Goal: Find specific page/section

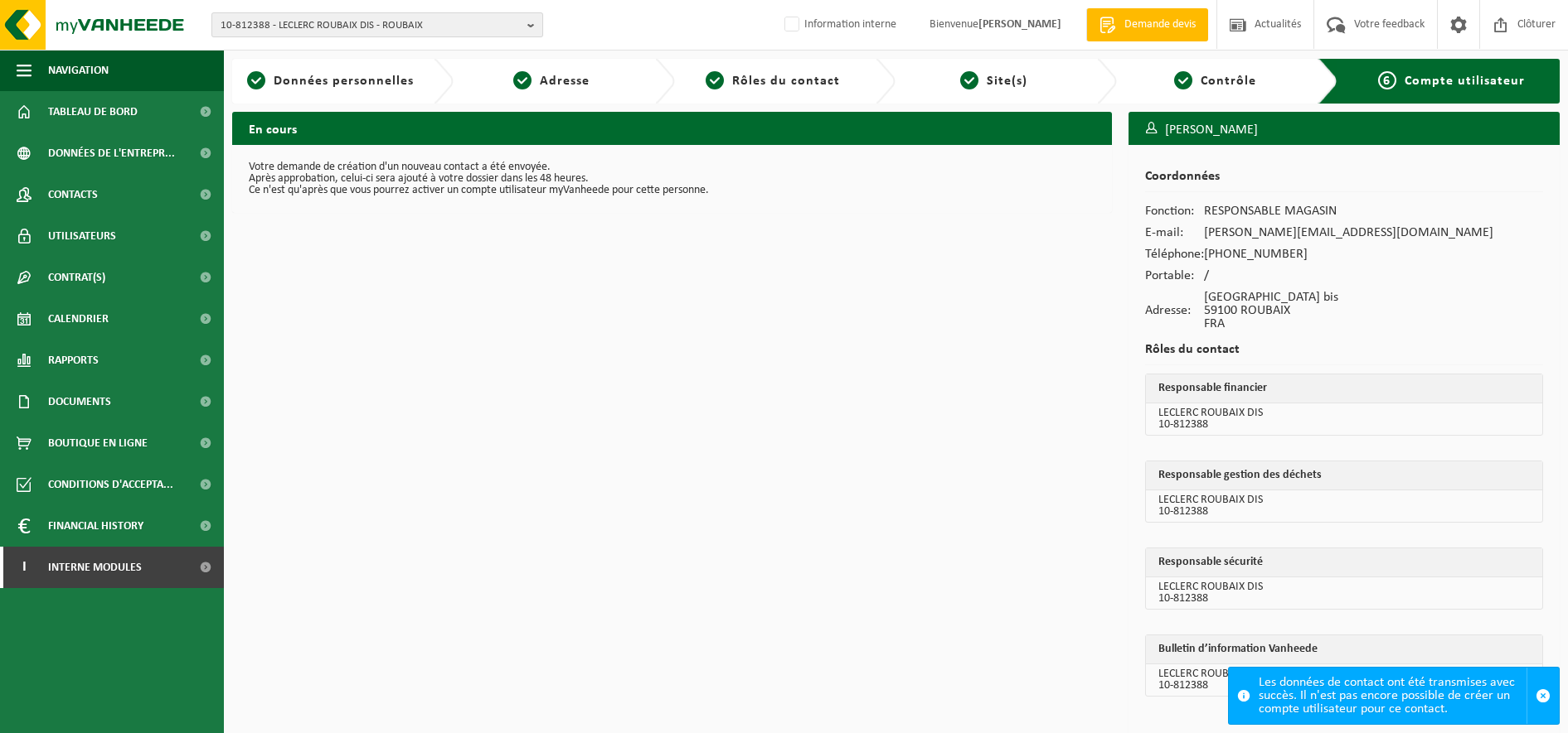
click at [276, 36] on span "10-812388 - LECLERC ROUBAIX DIS - ROUBAIX" at bounding box center [371, 25] width 300 height 25
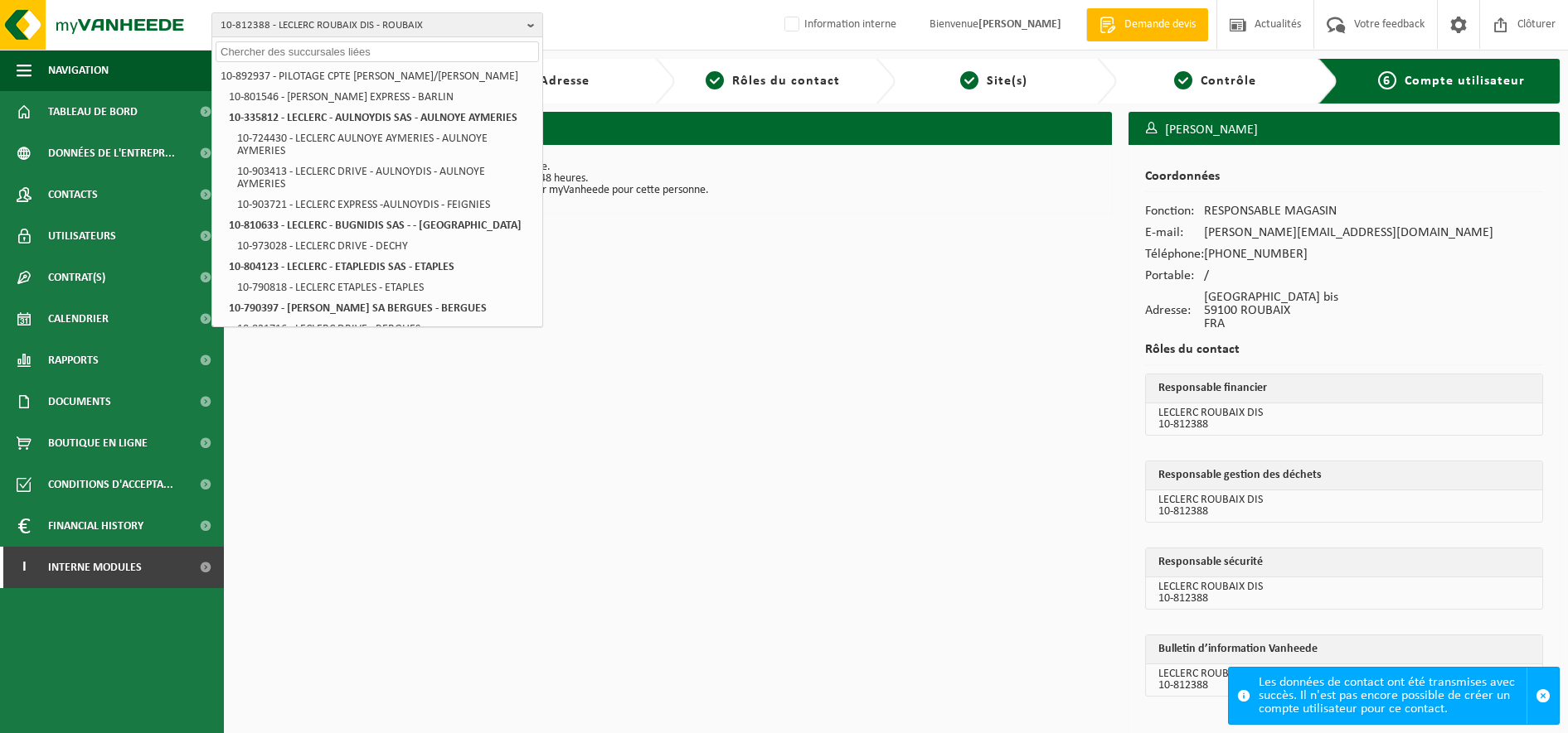
click at [267, 56] on input "text" at bounding box center [377, 51] width 323 height 21
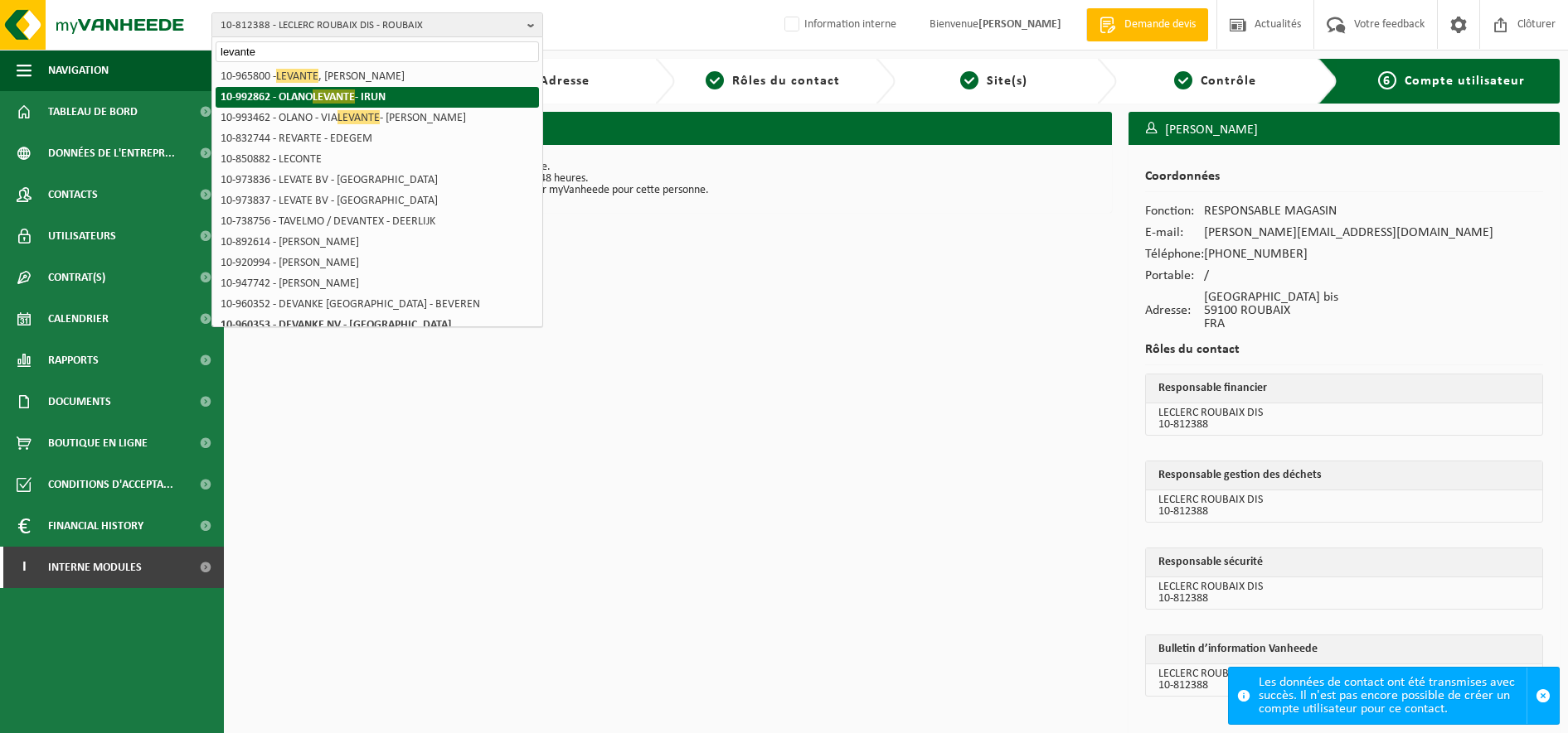
type input "levante"
click at [271, 103] on strong "10-992862 - OLANO LEVANTE - [GEOGRAPHIC_DATA]" at bounding box center [303, 96] width 165 height 14
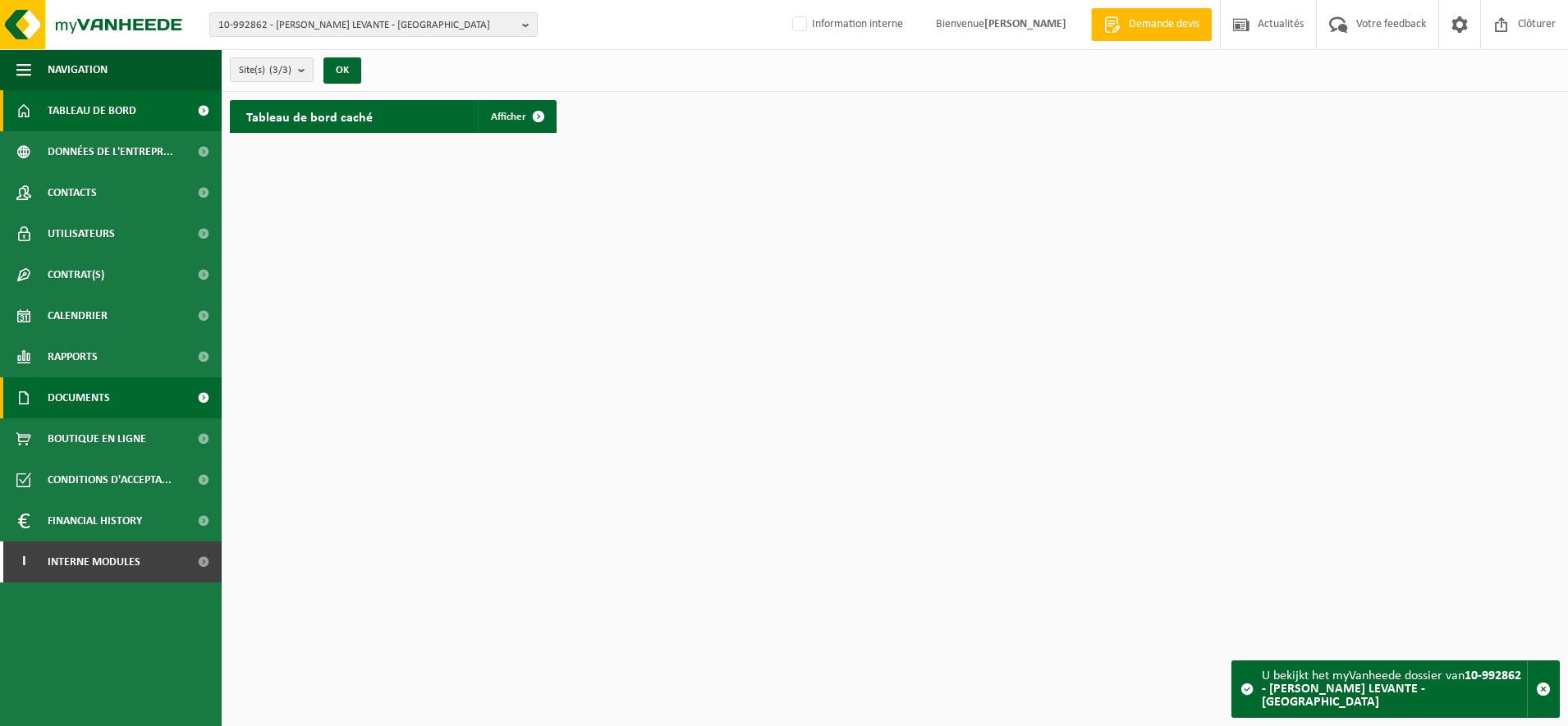
click at [73, 392] on span "Documents" at bounding box center [78, 398] width 62 height 41
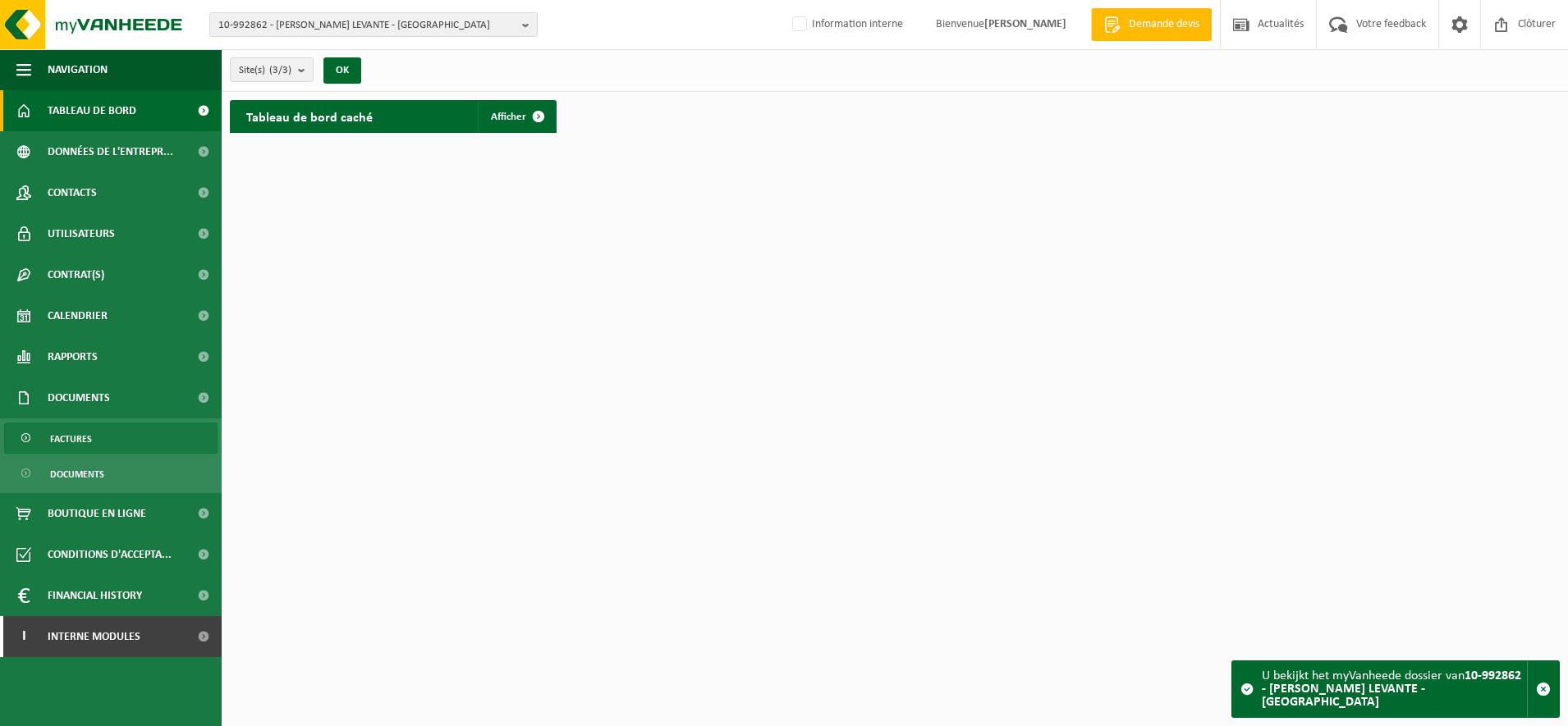
click at [74, 441] on span "Factures" at bounding box center [71, 439] width 42 height 31
click at [383, 12] on button "10-992862 - OLANO LEVANTE - IRUN" at bounding box center [373, 24] width 329 height 25
